Goal: Navigation & Orientation: Find specific page/section

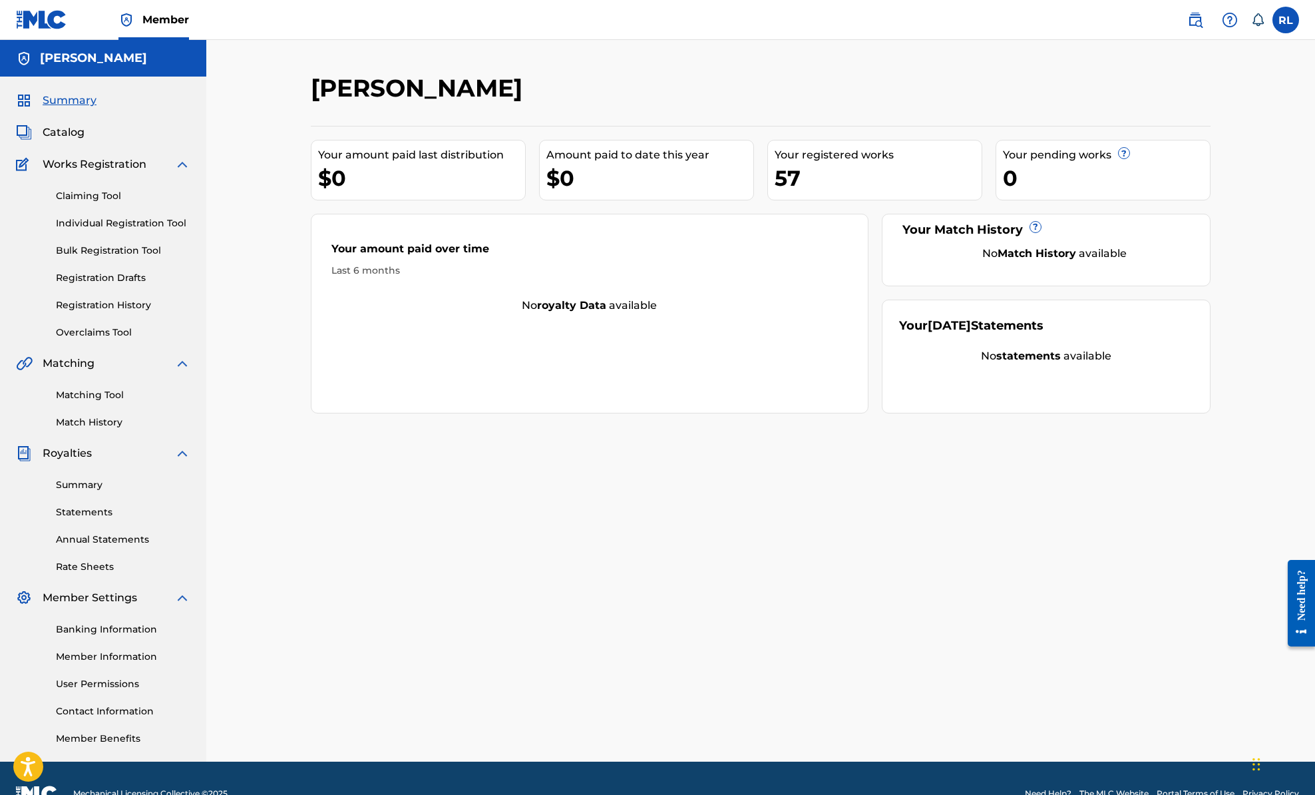
click at [79, 138] on span "Catalog" at bounding box center [64, 132] width 42 height 16
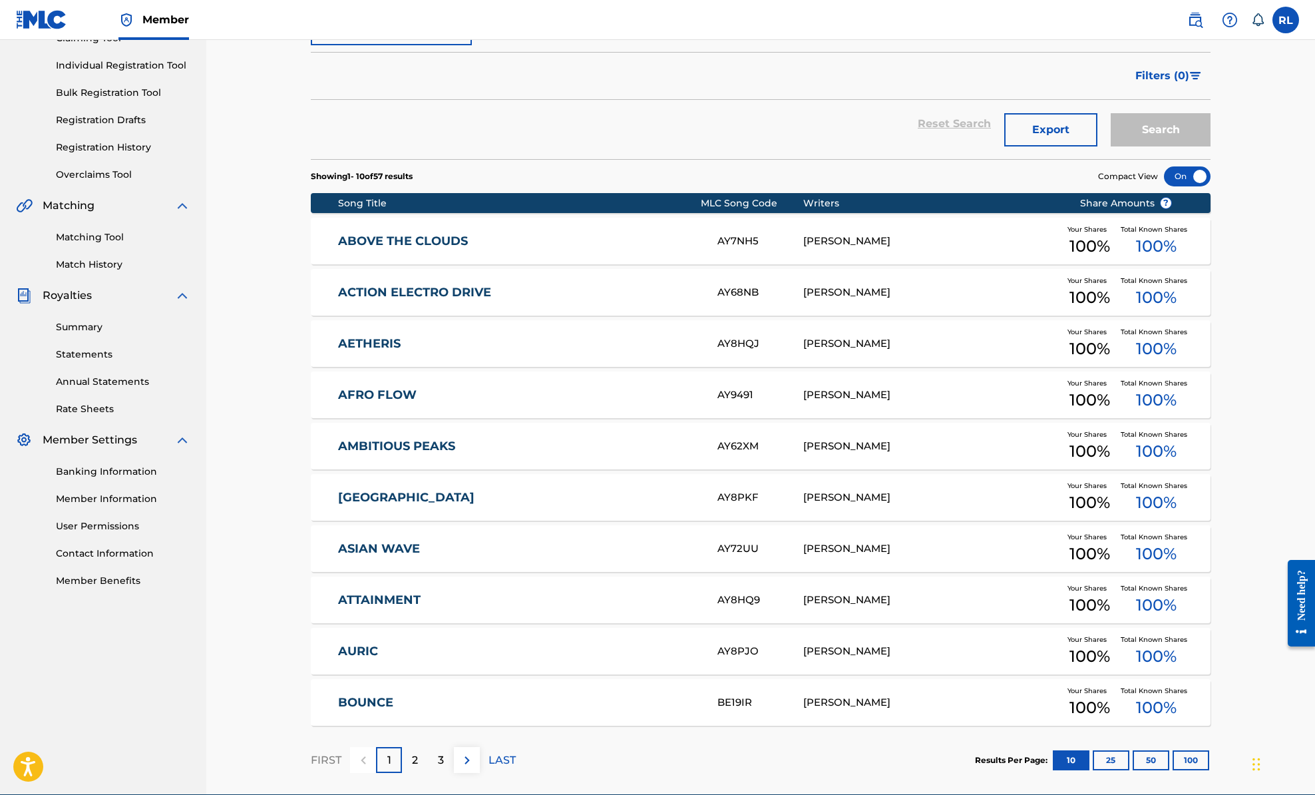
scroll to position [221, 0]
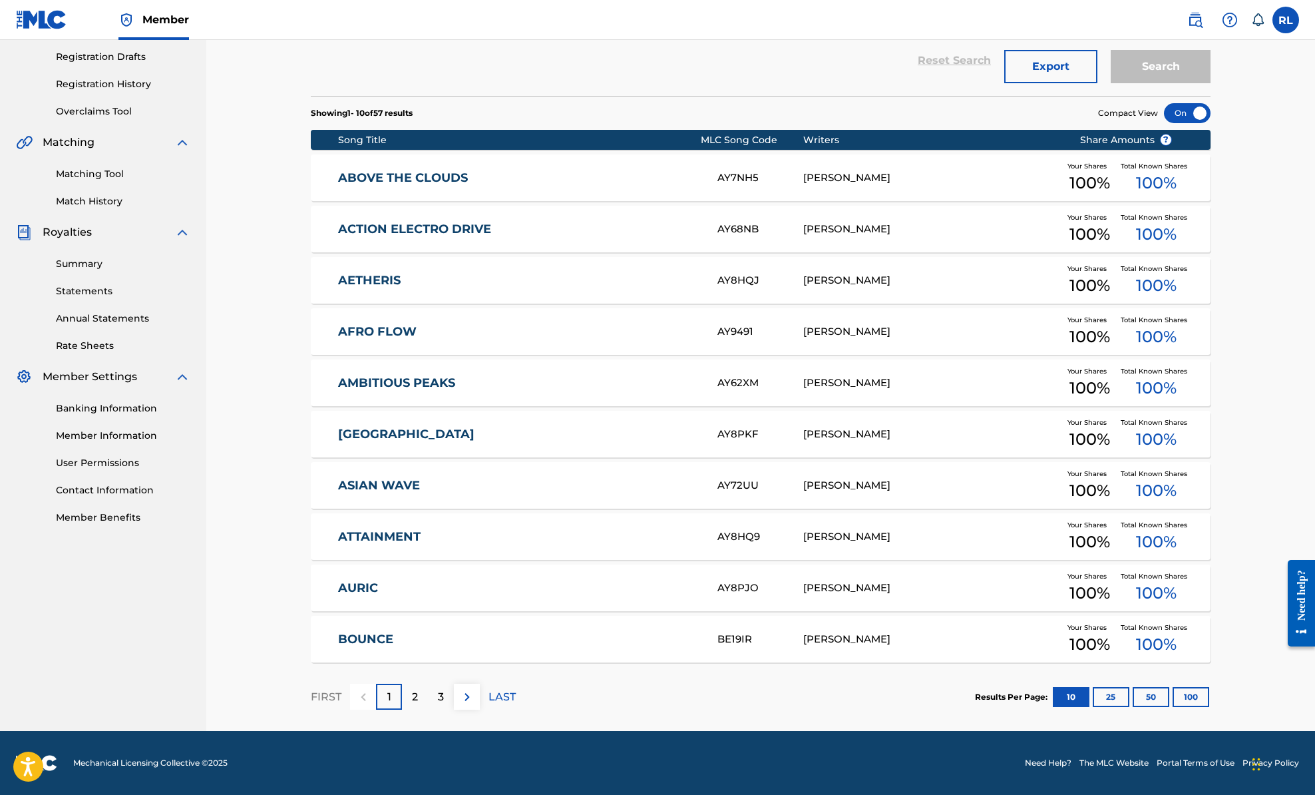
click at [408, 692] on div "2" at bounding box center [415, 697] width 26 height 26
click at [445, 696] on div "3" at bounding box center [441, 697] width 26 height 26
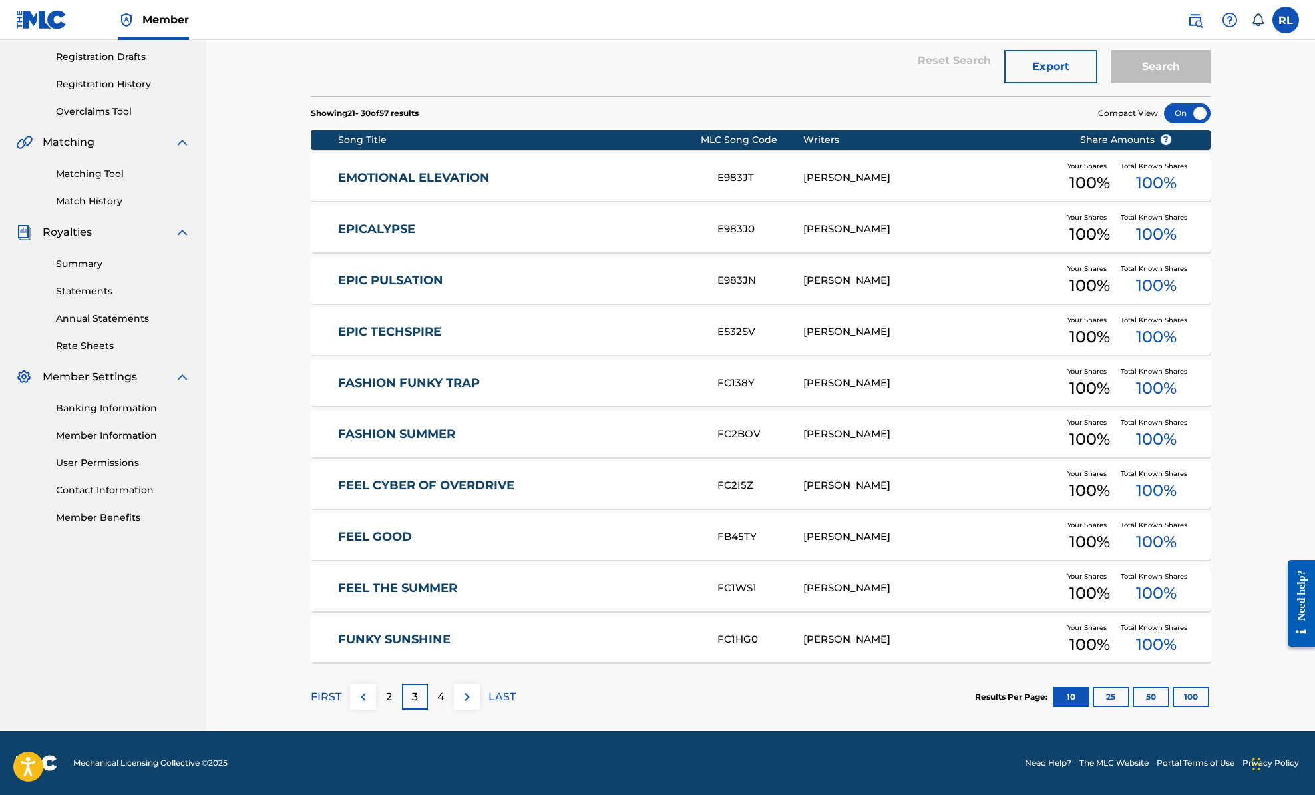
click at [441, 695] on p "4" at bounding box center [440, 697] width 7 height 16
click at [443, 697] on p "5" at bounding box center [441, 697] width 6 height 16
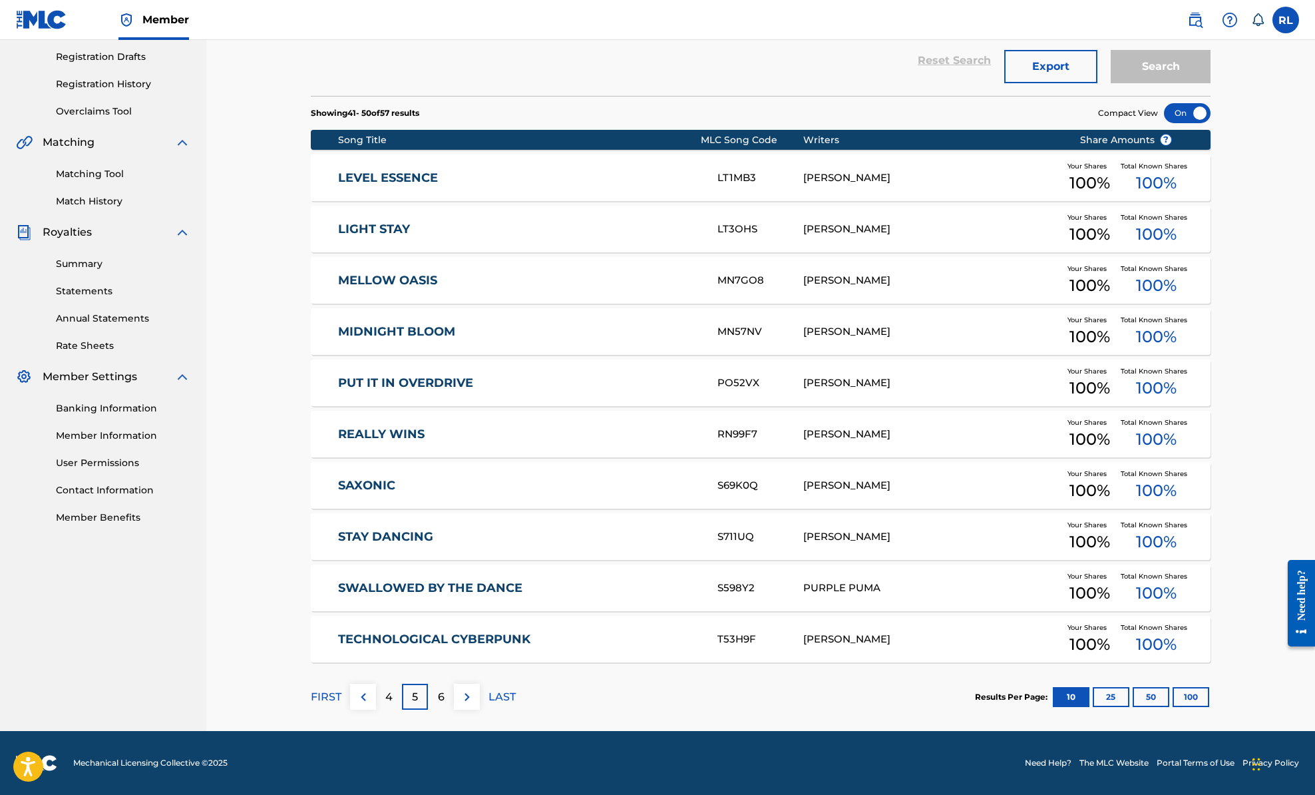
click at [442, 696] on p "6" at bounding box center [441, 697] width 7 height 16
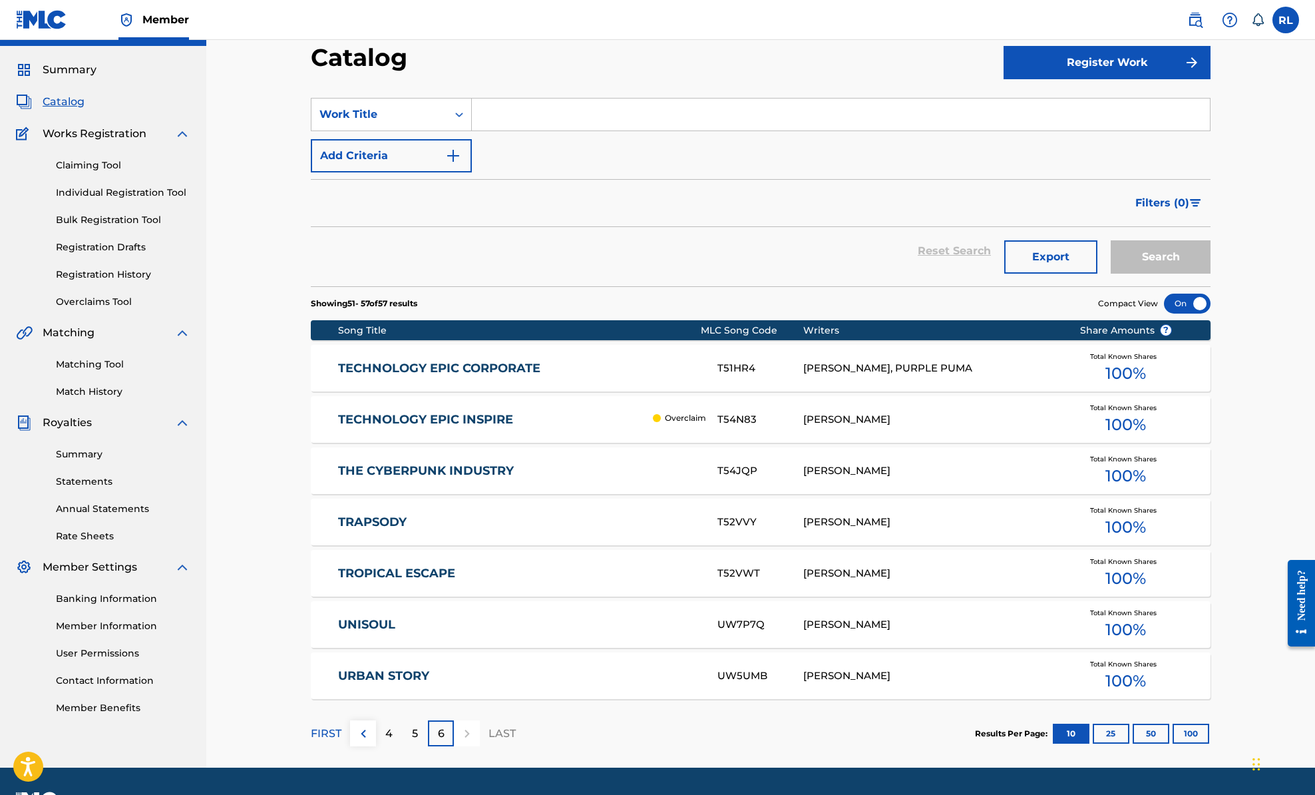
scroll to position [67, 0]
